Goal: Transaction & Acquisition: Purchase product/service

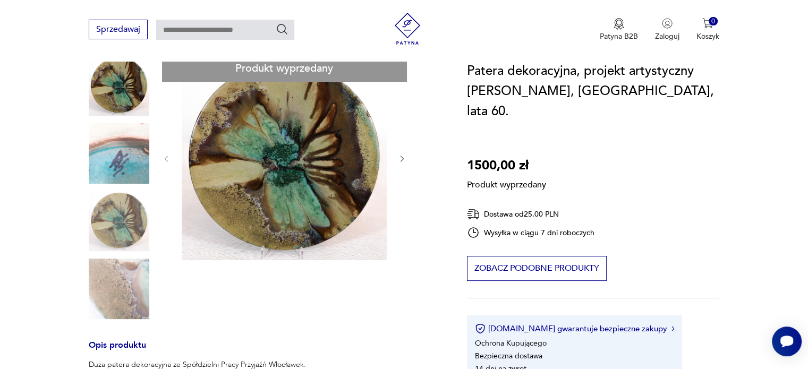
scroll to position [198, 0]
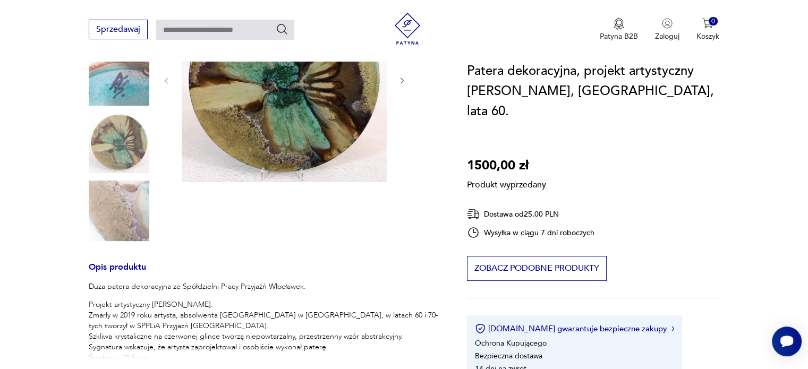
click at [128, 83] on div "Produkt wyprzedany Opis produktu Duża patera dekoracyjna ze Spółdzielni Pracy P…" at bounding box center [265, 297] width 353 height 641
